Goal: Task Accomplishment & Management: Manage account settings

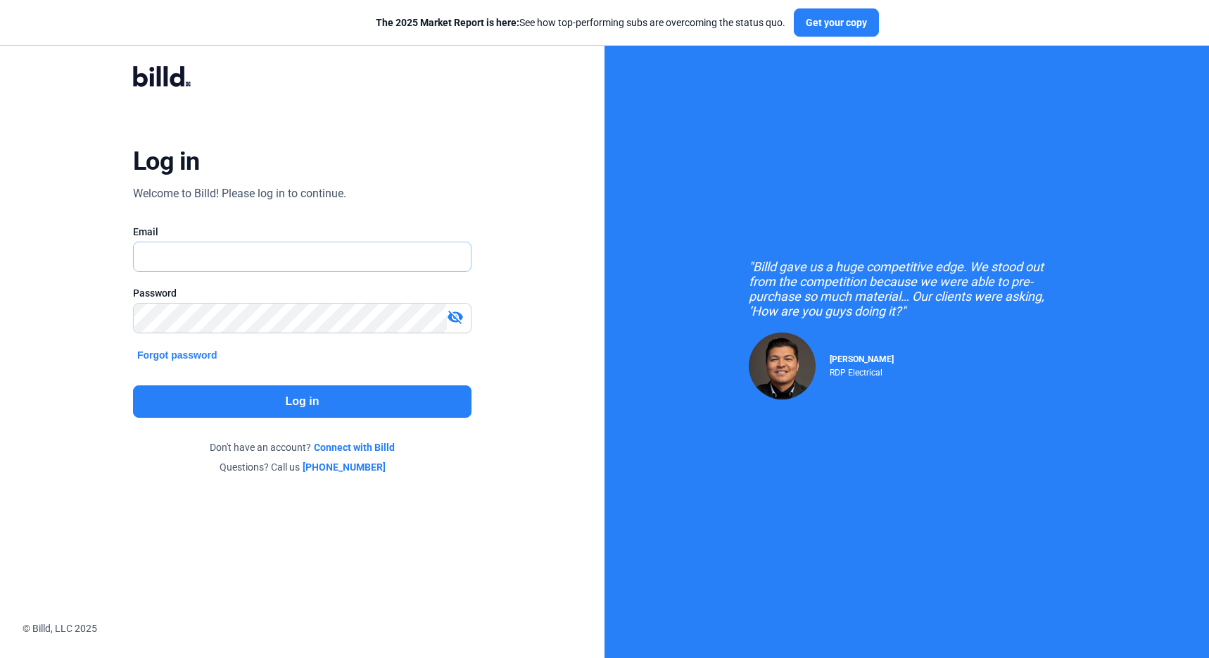
click at [271, 260] on input "text" at bounding box center [302, 256] width 337 height 29
click at [303, 258] on input "text" at bounding box center [302, 256] width 337 height 29
type input "[PERSON_NAME][EMAIL_ADDRESS][PERSON_NAME][DOMAIN_NAME]"
click at [330, 407] on button "Log in" at bounding box center [302, 401] width 339 height 32
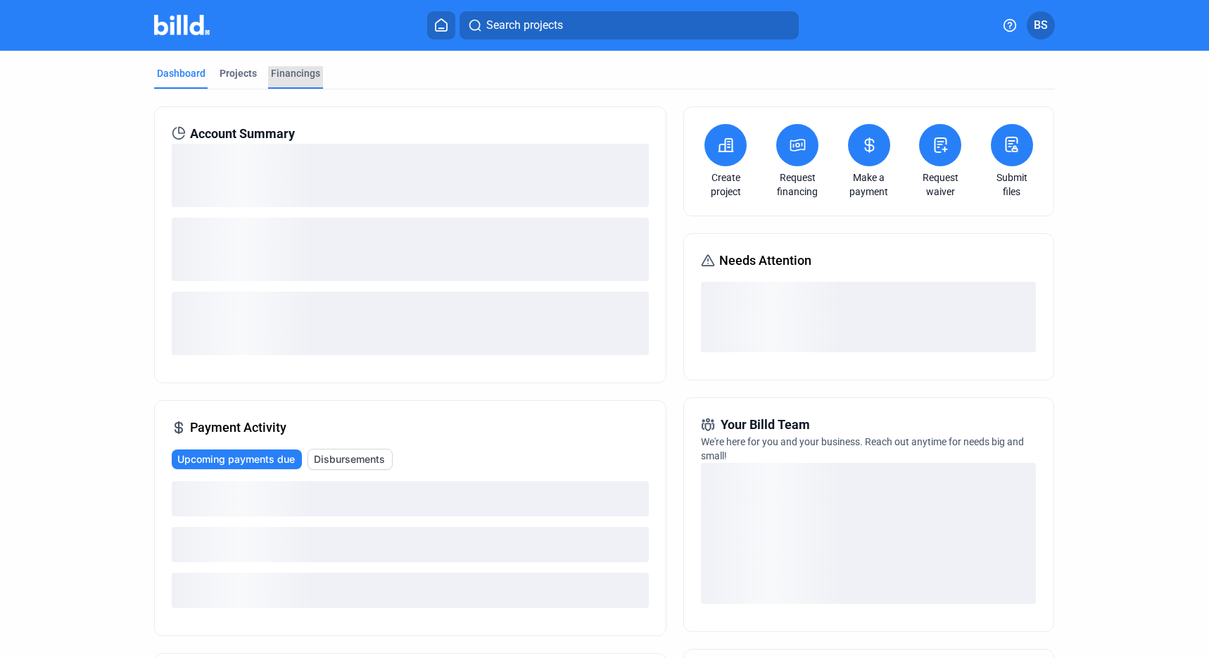
click at [305, 74] on div "Financings" at bounding box center [295, 73] width 49 height 14
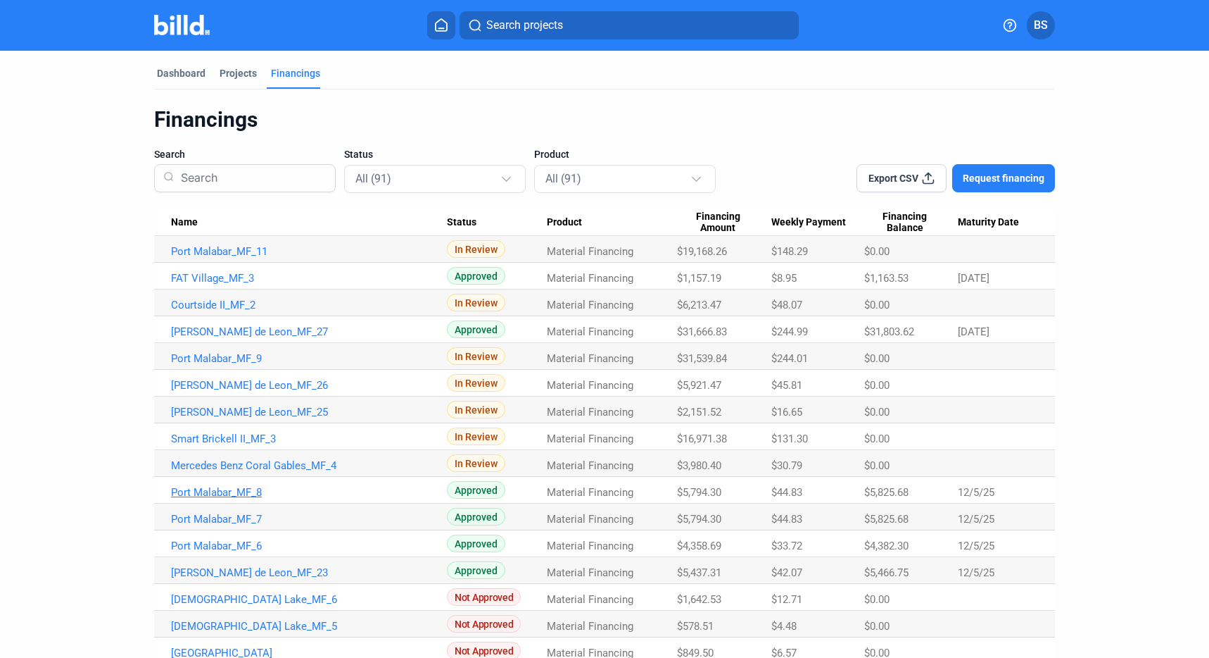
click at [210, 258] on link "Port Malabar_MF_8" at bounding box center [309, 251] width 276 height 13
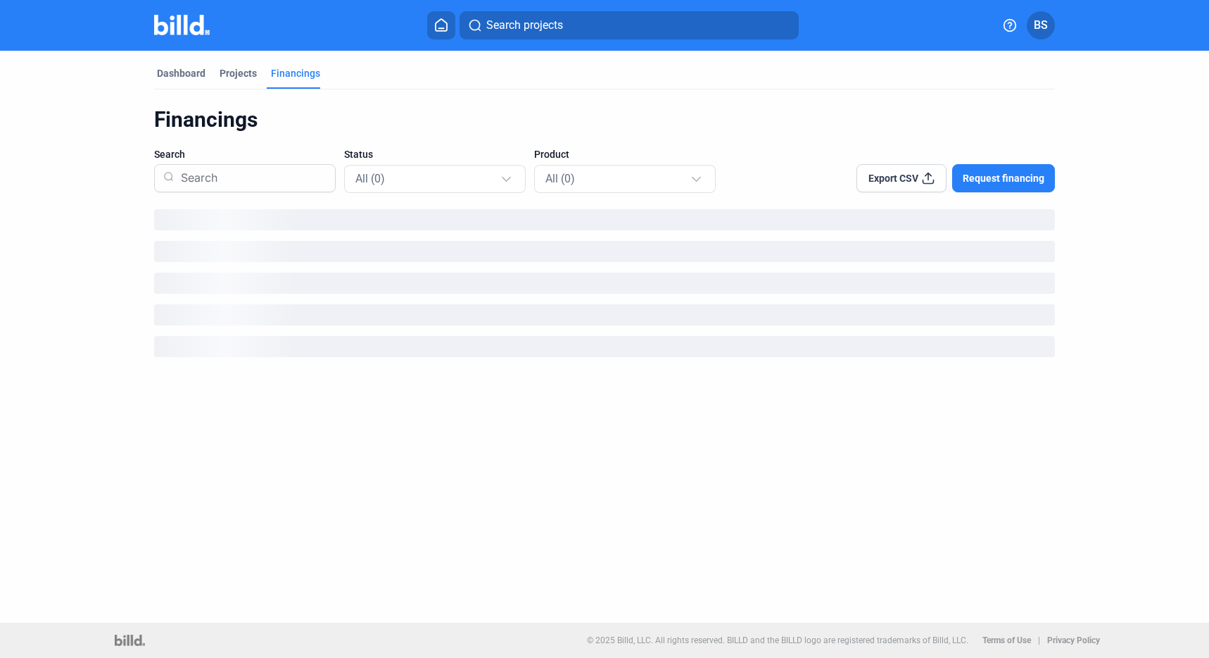
click at [905, 173] on span "Export CSV" at bounding box center [894, 178] width 50 height 14
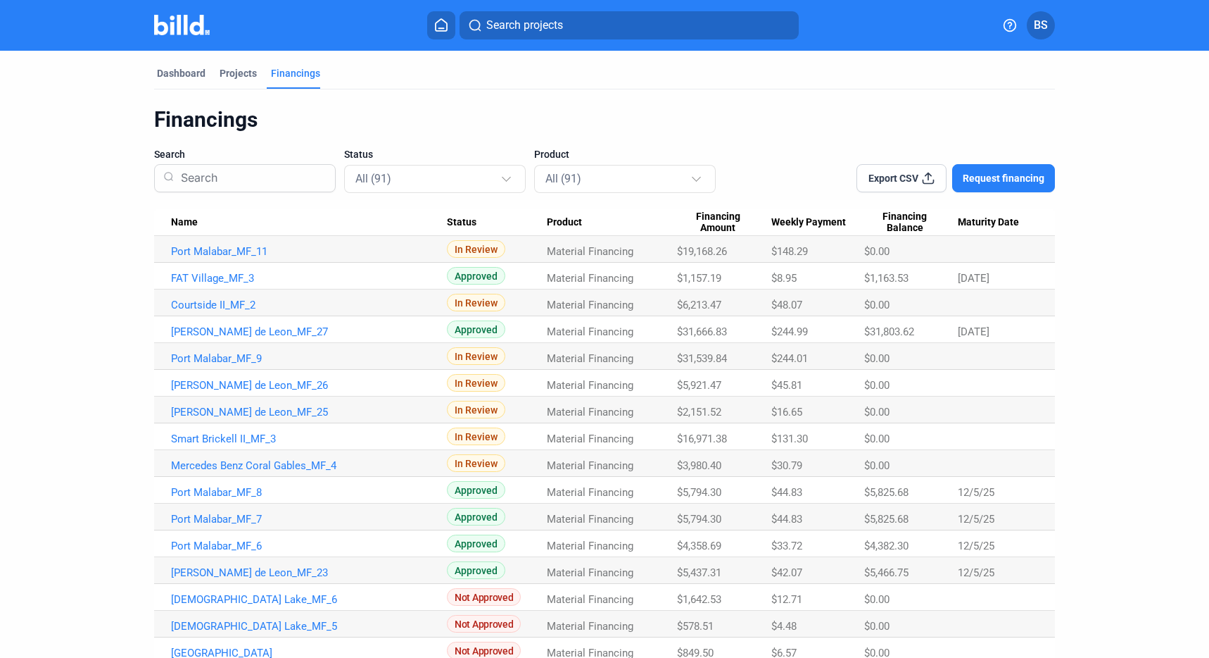
click at [905, 174] on span "Export CSV" at bounding box center [894, 178] width 50 height 14
click at [243, 247] on link "Port Malabar_MF_11" at bounding box center [309, 251] width 276 height 13
click at [250, 246] on link "Port Malabar_MF_11" at bounding box center [309, 251] width 276 height 13
